Goal: Task Accomplishment & Management: Complete application form

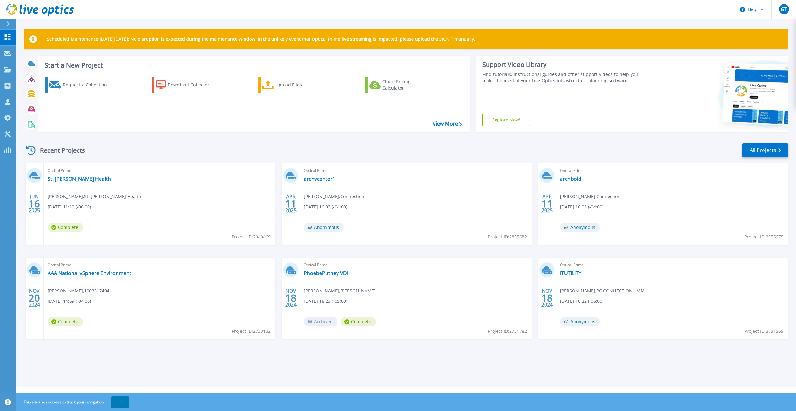
click at [63, 65] on h3 "Start a New Project" at bounding box center [253, 65] width 417 height 7
click at [81, 83] on div "Request a Collection" at bounding box center [88, 84] width 50 height 13
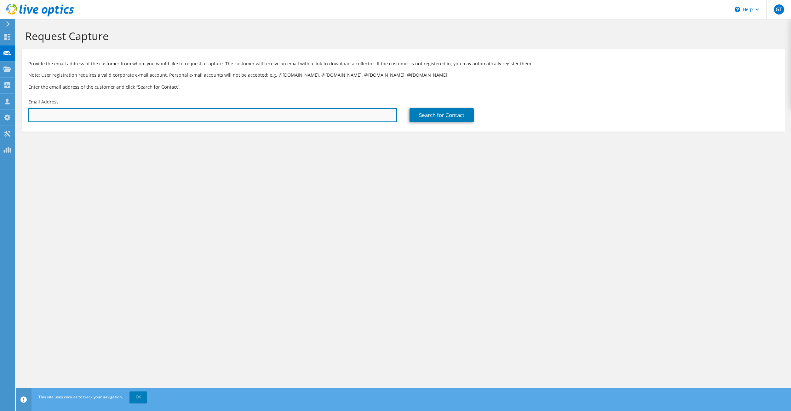
click at [84, 117] on input "text" at bounding box center [212, 115] width 369 height 14
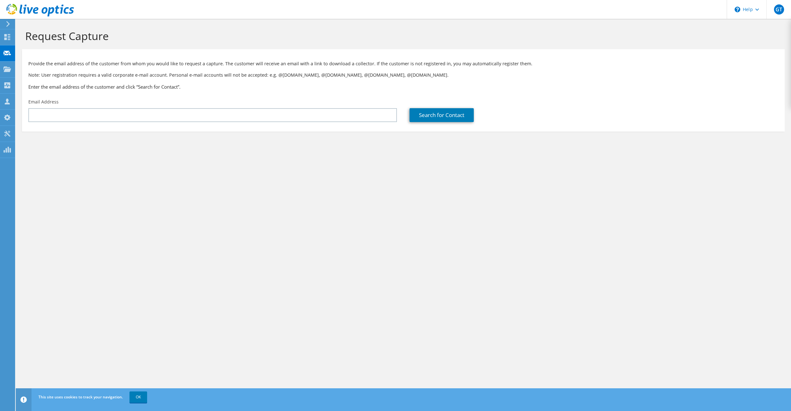
click at [748, 97] on div "Search for Contact" at bounding box center [593, 110] width 381 height 30
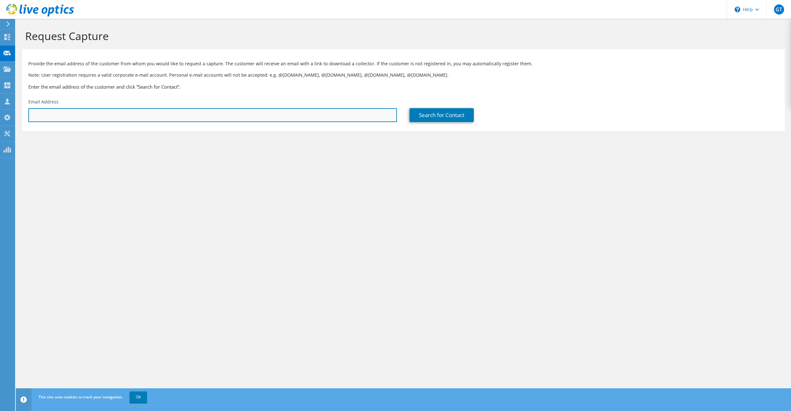
click at [98, 114] on input "text" at bounding box center [212, 115] width 369 height 14
type input "[EMAIL_ADDRESS][DOMAIN_NAME]"
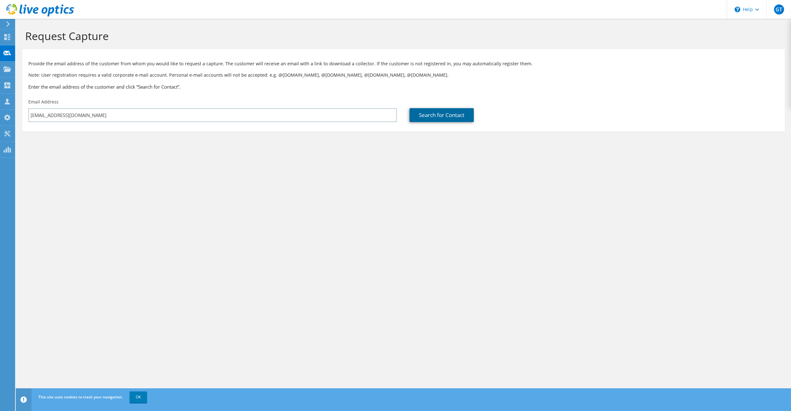
click at [445, 120] on link "Search for Contact" at bounding box center [442, 115] width 64 height 14
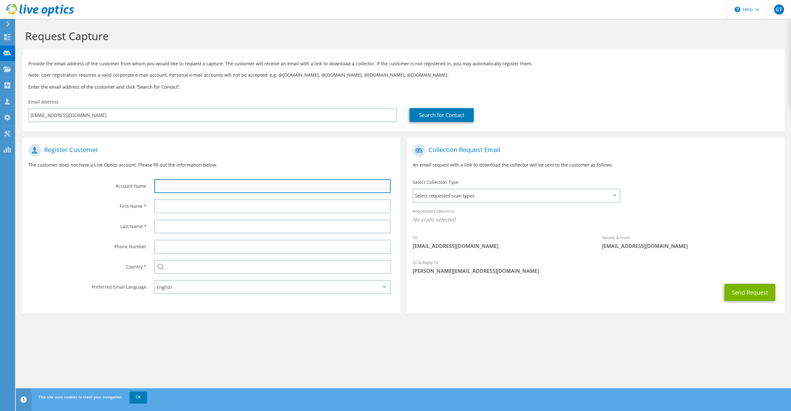
click at [198, 187] on input "text" at bounding box center [272, 186] width 236 height 14
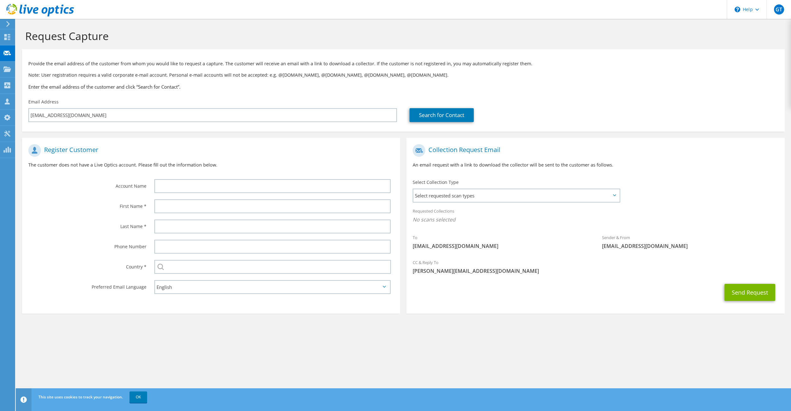
click at [234, 163] on p "The customer does not have a Live Optics account. Please fill out the informati…" at bounding box center [211, 164] width 366 height 7
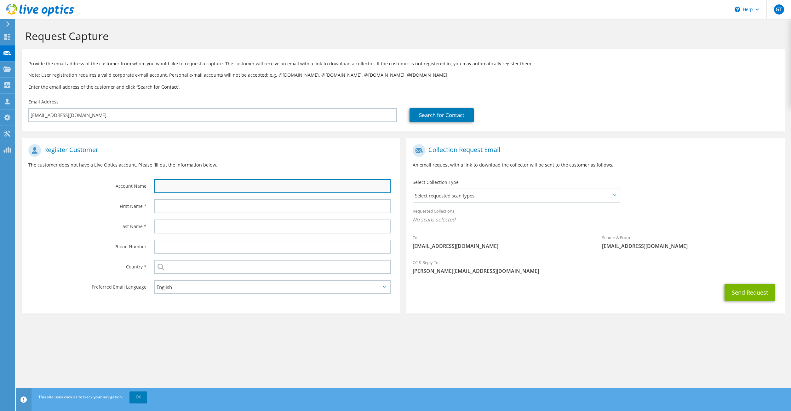
click at [208, 185] on input "text" at bounding box center [272, 186] width 236 height 14
type input "Shimadzu"
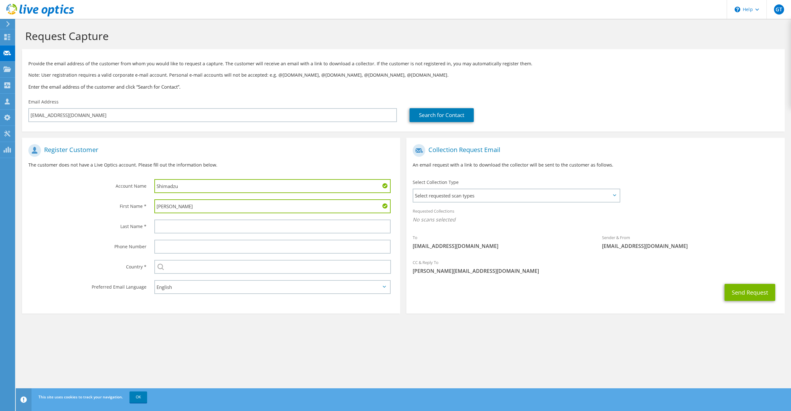
type input "[PERSON_NAME]"
type input "Chien"
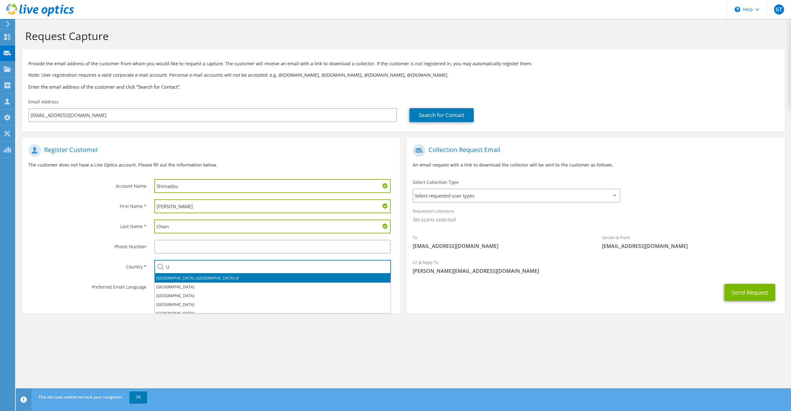
type input "U"
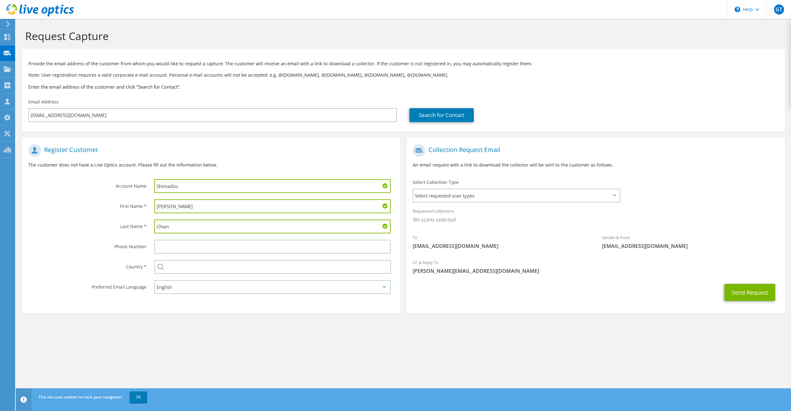
click at [238, 257] on div "Select [GEOGRAPHIC_DATA] [GEOGRAPHIC_DATA] [GEOGRAPHIC_DATA] [GEOGRAPHIC_DATA] …" at bounding box center [274, 267] width 252 height 20
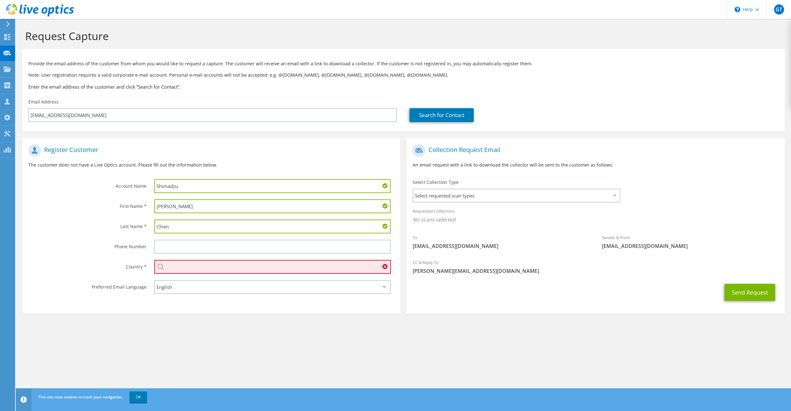
click at [191, 272] on input "text" at bounding box center [272, 267] width 237 height 14
click at [192, 269] on input "text" at bounding box center [272, 267] width 237 height 14
click at [335, 368] on div "Request Capture Provide the email address of the customer from whom you would l…" at bounding box center [404, 215] width 776 height 392
click at [202, 265] on input "text" at bounding box center [272, 267] width 237 height 14
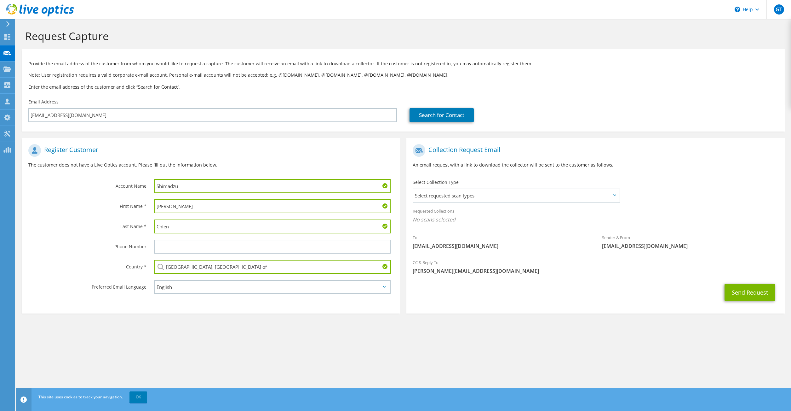
drag, startPoint x: 237, startPoint y: 267, endPoint x: 156, endPoint y: 271, distance: 81.1
click at [156, 271] on input "[GEOGRAPHIC_DATA], [GEOGRAPHIC_DATA] of" at bounding box center [272, 267] width 237 height 14
type input "[GEOGRAPHIC_DATA]"
click at [355, 318] on section "Request Capture Provide the email address of the customer from whom you would l…" at bounding box center [404, 182] width 776 height 326
click at [452, 195] on span "Select requested scan types" at bounding box center [516, 195] width 206 height 13
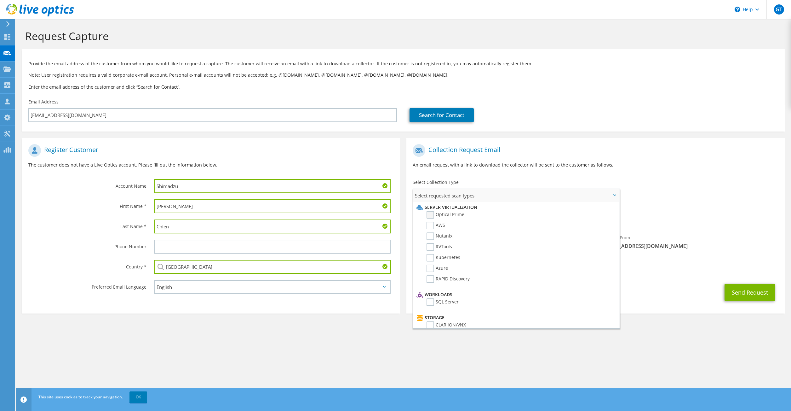
click at [431, 215] on label "Optical Prime" at bounding box center [446, 215] width 38 height 8
click at [0, 0] on input "Optical Prime" at bounding box center [0, 0] width 0 height 0
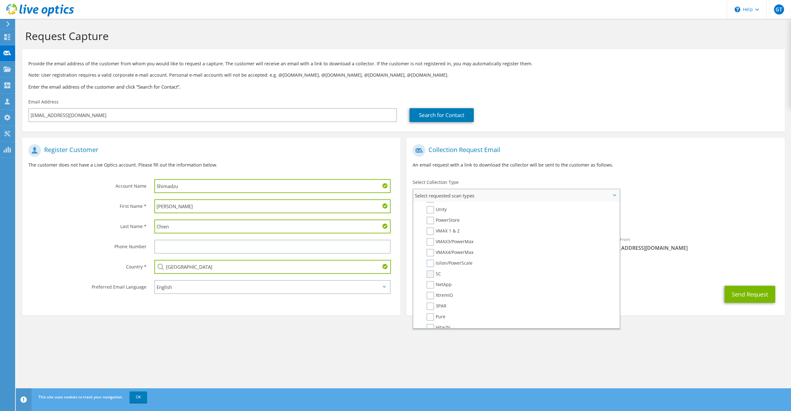
click at [431, 275] on label "SC" at bounding box center [434, 274] width 14 height 8
click at [0, 0] on input "SC" at bounding box center [0, 0] width 0 height 0
click at [660, 195] on div "To [EMAIL_ADDRESS][DOMAIN_NAME] Sender & From [EMAIL_ADDRESS][DOMAIN_NAME]" at bounding box center [596, 199] width 378 height 117
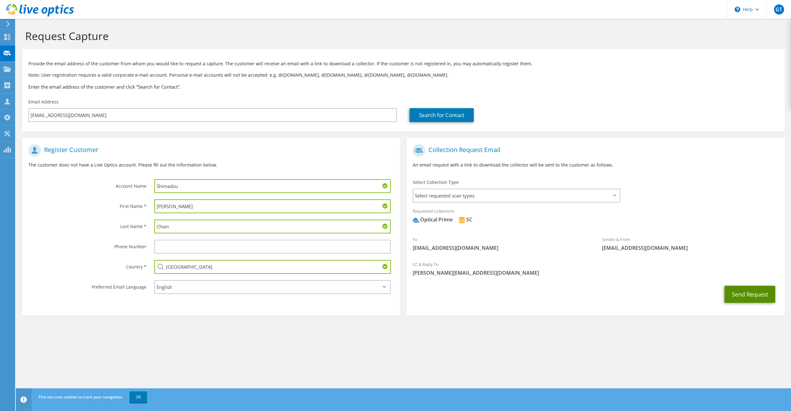
click at [761, 293] on button "Send Request" at bounding box center [750, 294] width 51 height 17
